Goal: Task Accomplishment & Management: Manage account settings

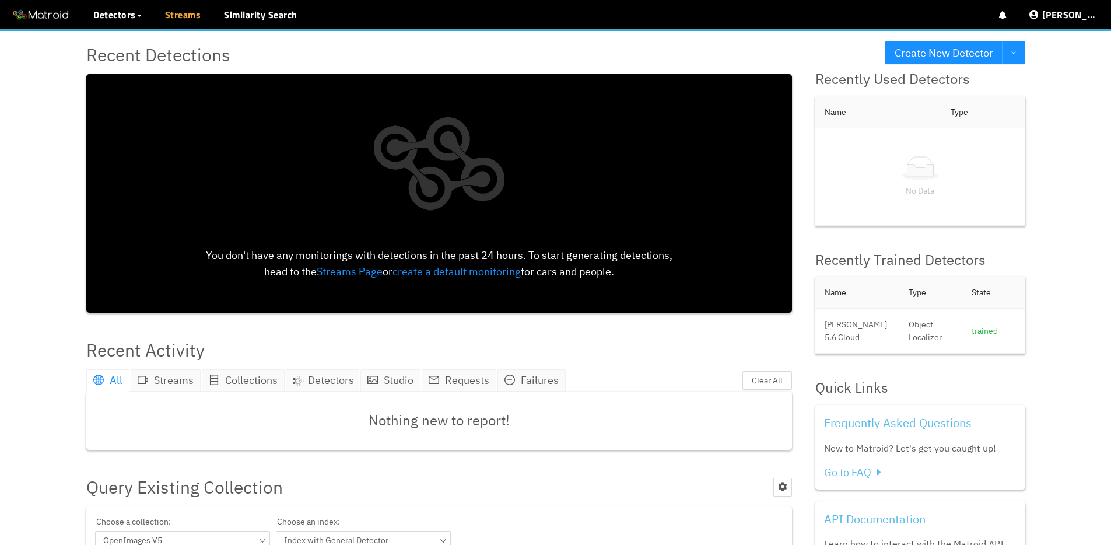
click at [193, 16] on link "Streams" at bounding box center [183, 15] width 36 height 14
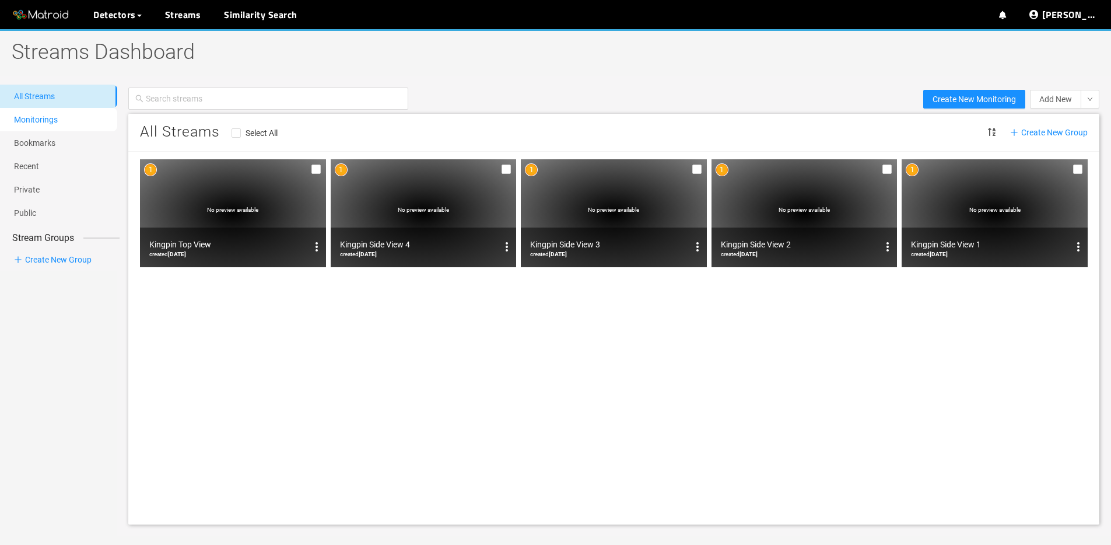
click at [37, 115] on link "Monitorings" at bounding box center [36, 119] width 44 height 9
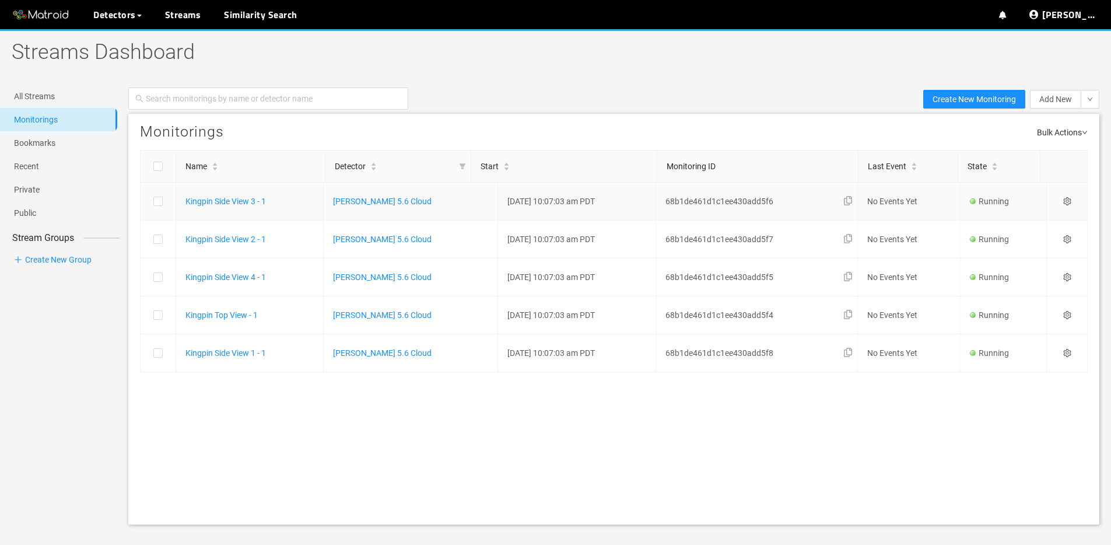
click at [1063, 203] on icon "setting" at bounding box center [1067, 201] width 8 height 8
click at [1029, 216] on div "Settings" at bounding box center [1005, 217] width 97 height 14
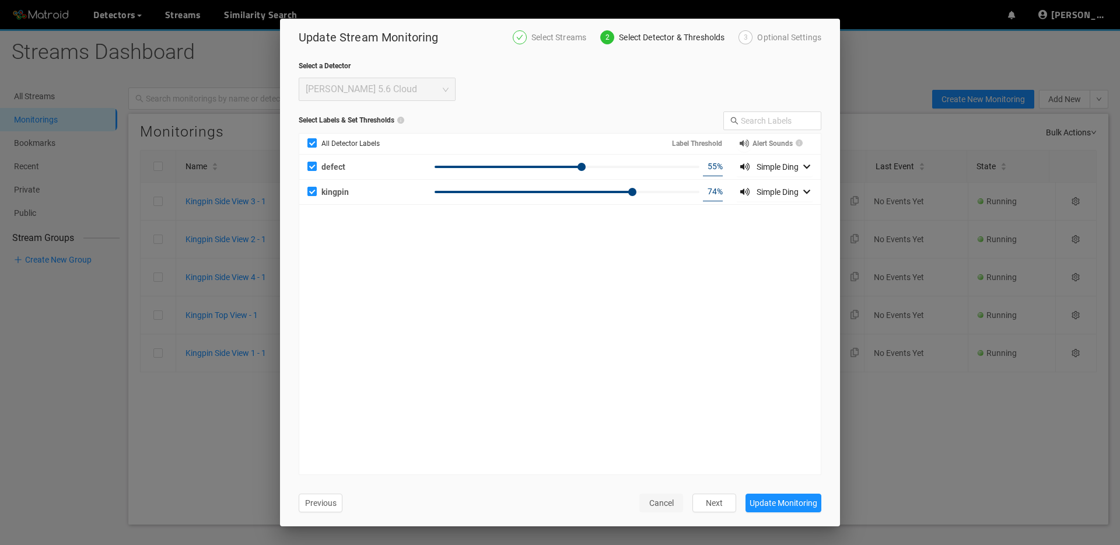
click at [664, 502] on span "Cancel" at bounding box center [661, 502] width 25 height 13
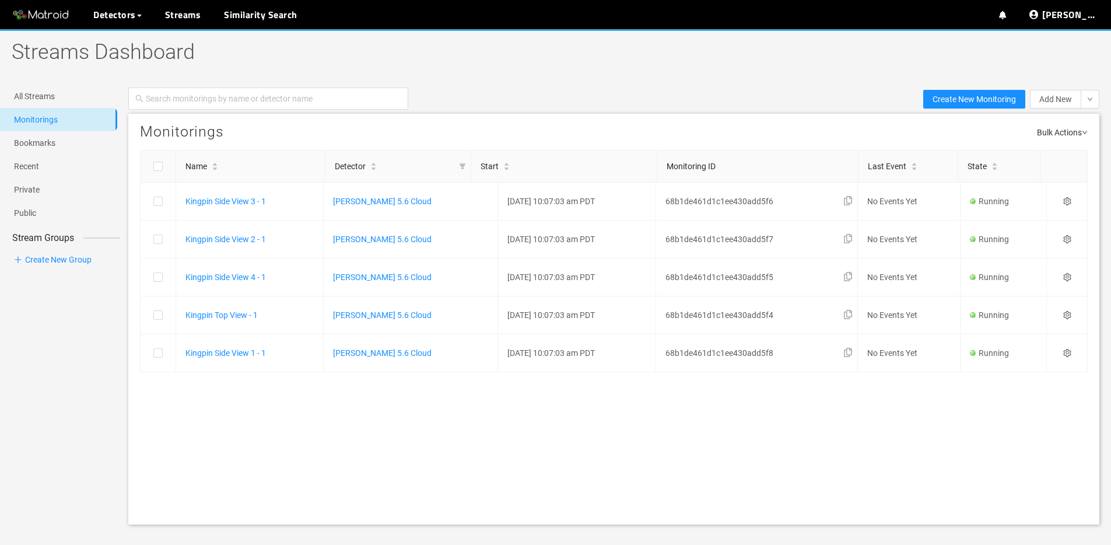
click at [499, 106] on div "Create New Monitoring Add New New recording Record from livestream Please note:…" at bounding box center [614, 99] width 995 height 29
click at [123, 45] on link "My Detectors" at bounding box center [127, 42] width 48 height 23
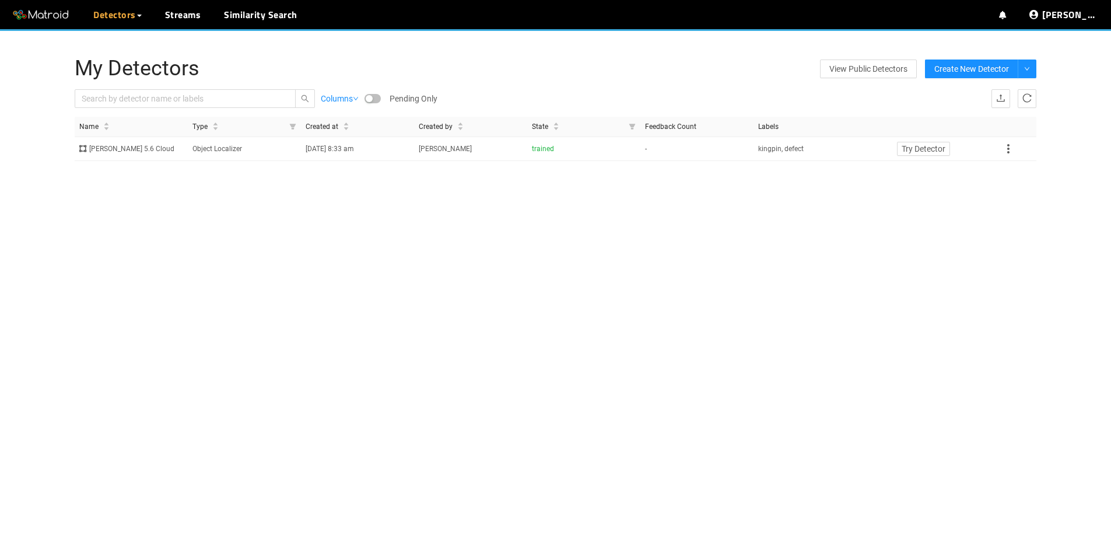
click at [672, 232] on div "My Detectors View Public Detectors Create New Detector Columns Pending Only Imp…" at bounding box center [555, 301] width 1111 height 545
